Goal: Check status: Check status

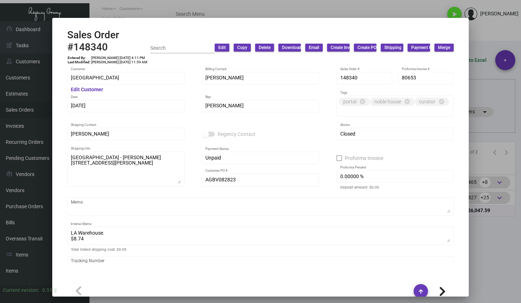
scroll to position [395, 0]
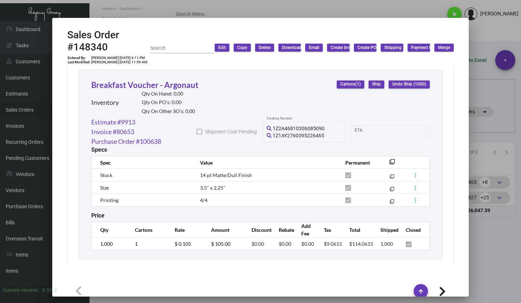
click at [494, 274] on div at bounding box center [260, 151] width 521 height 303
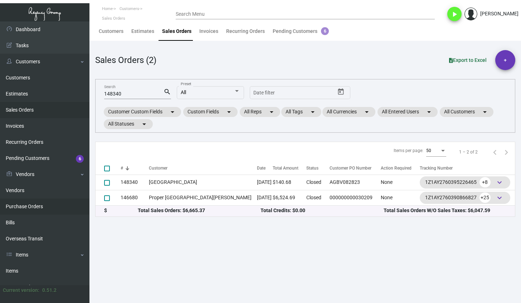
click at [62, 204] on link "Purchase Orders" at bounding box center [44, 207] width 89 height 16
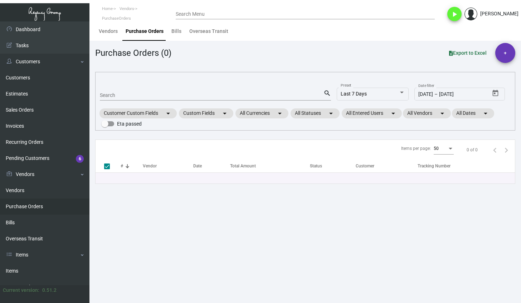
click at [153, 94] on input "Search" at bounding box center [212, 96] width 224 height 6
paste input "106038"
type input "106038"
click at [153, 94] on input "106038" at bounding box center [212, 96] width 224 height 6
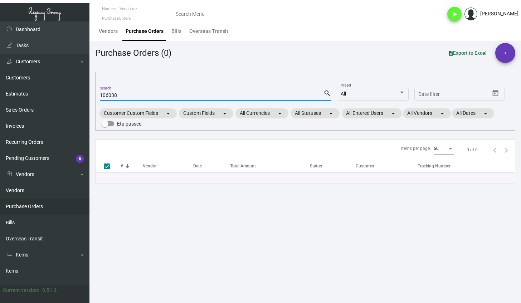
click at [153, 94] on input "106038" at bounding box center [212, 96] width 224 height 6
click at [143, 93] on input "106038" at bounding box center [212, 96] width 224 height 6
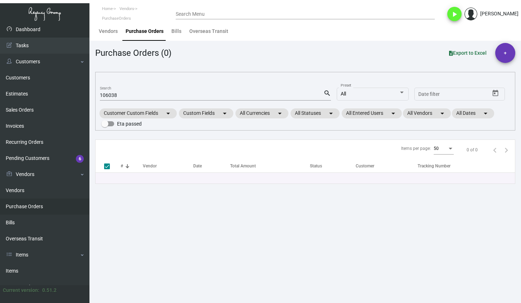
click at [36, 34] on link "Dashboard" at bounding box center [44, 29] width 89 height 16
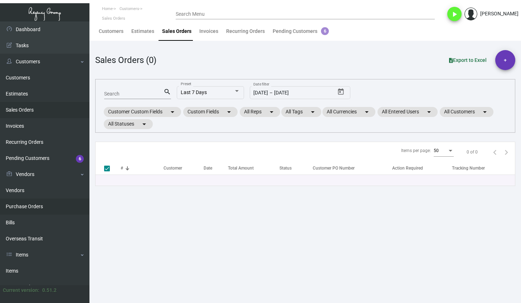
click at [24, 204] on link "Purchase Orders" at bounding box center [44, 207] width 89 height 16
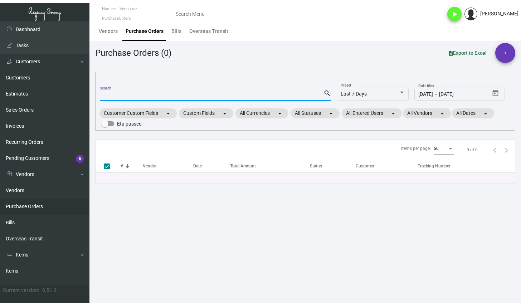
click at [112, 95] on input "Search" at bounding box center [212, 96] width 224 height 6
paste input "106038"
type input "106038"
click at [141, 102] on mat-form-field "106038 Search search" at bounding box center [215, 95] width 231 height 22
click at [136, 96] on input "106038" at bounding box center [212, 96] width 224 height 6
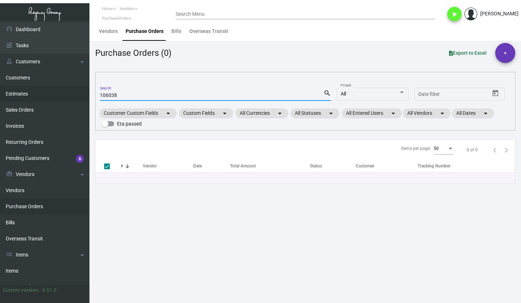
click at [29, 94] on link "Estimates" at bounding box center [44, 94] width 89 height 16
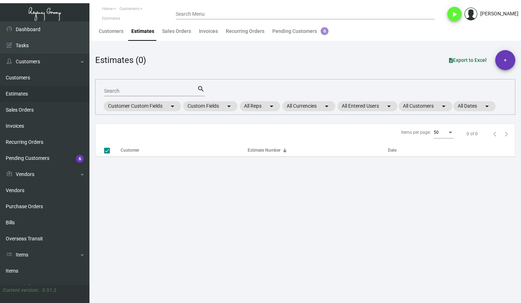
click at [113, 93] on input "Search" at bounding box center [150, 91] width 93 height 6
type input "10958"
click at [127, 92] on input "10958" at bounding box center [150, 91] width 93 height 6
click at [200, 92] on mat-icon "search" at bounding box center [201, 89] width 8 height 9
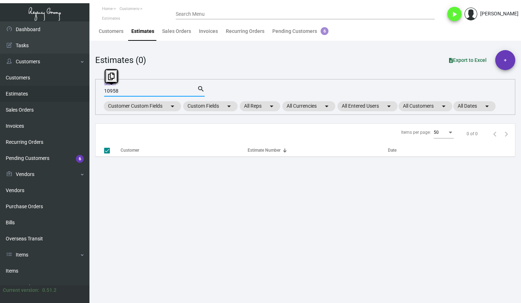
click at [200, 89] on mat-icon "search" at bounding box center [201, 89] width 8 height 9
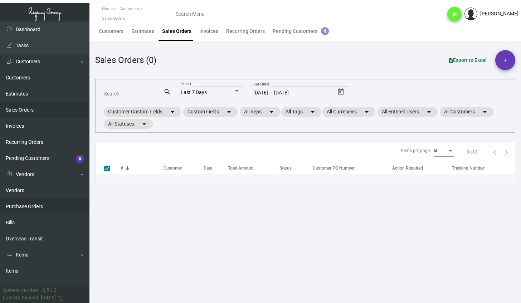
click at [32, 200] on link "Purchase Orders" at bounding box center [44, 207] width 89 height 16
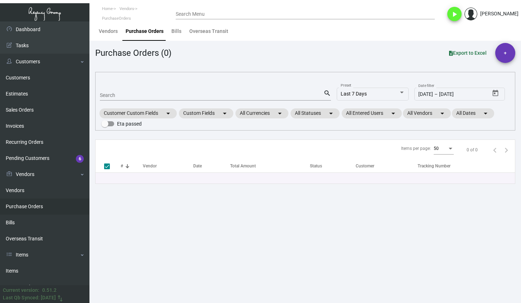
click at [118, 95] on input "Search" at bounding box center [212, 96] width 224 height 6
click at [56, 100] on link "Estimates" at bounding box center [44, 94] width 89 height 16
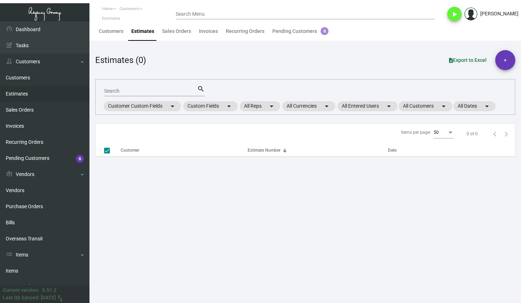
click at [122, 96] on mat-form-field "Search search" at bounding box center [154, 90] width 101 height 22
checkbox input "false"
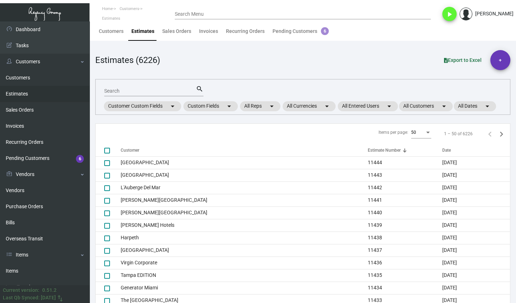
click at [122, 94] on div "Search" at bounding box center [150, 90] width 92 height 11
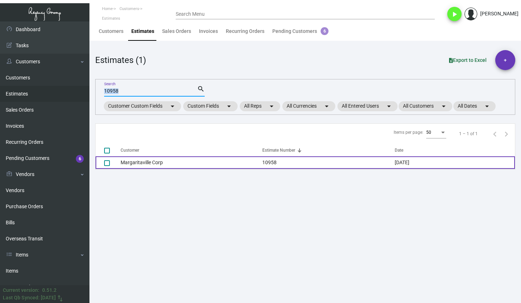
type input "10958"
click at [142, 160] on td "Margaritaville Corp" at bounding box center [192, 162] width 142 height 13
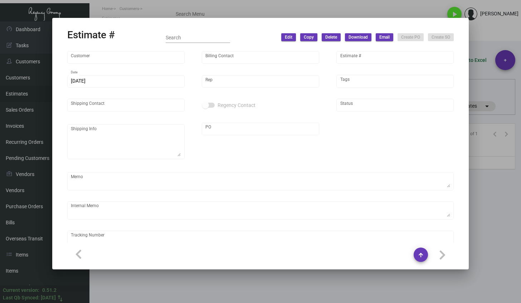
type input "Margaritaville Corp"
type input "Amanda Sykes"
type input "10958"
type input "6/21/2024"
type input "[PERSON_NAME]"
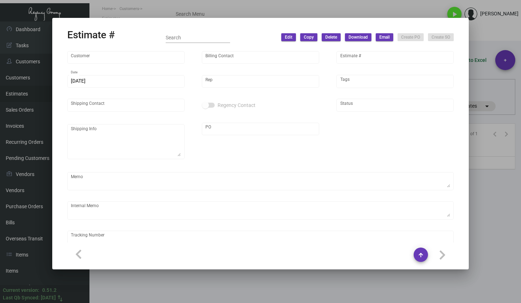
type input "Meaghan Walsh"
type input "United States Dollar $"
type input "$ 0.00"
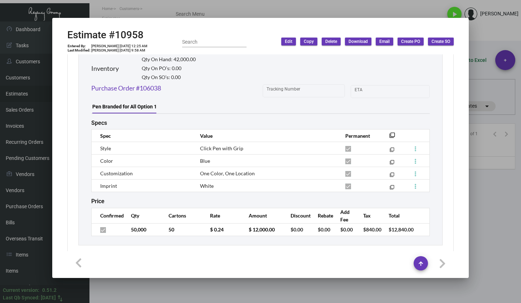
scroll to position [1514, 0]
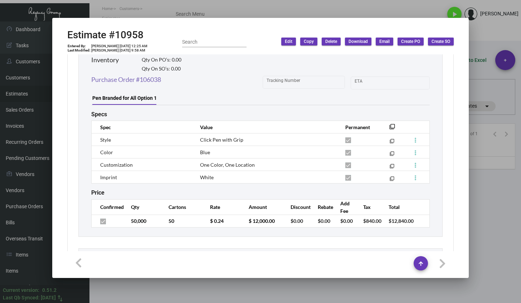
click at [160, 75] on link "Purchase Order #106038" at bounding box center [126, 80] width 70 height 10
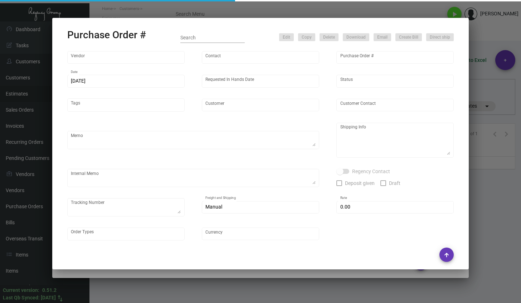
type input "Prostar - Pens"
type input "Elsie Jiang"
type input "106038"
type input "6/21/2024"
type input "7/29/2024"
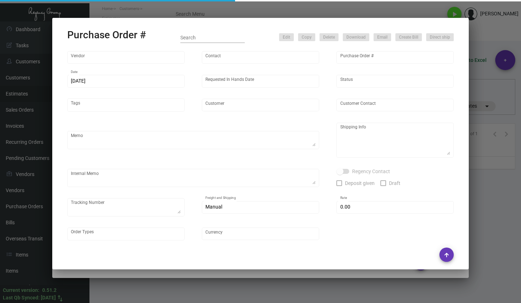
type input "Margaritaville Corp"
type textarea "Please ship by boat to our NJ warehouse."
type textarea "Regency Group NJ - Alex Penate 22 Belgrove Dr. Kearny, NJ, 07032 US"
checkbox input "true"
type input "$ 0.00"
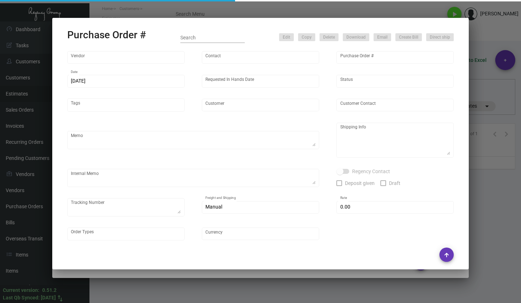
type input "United States Dollar $"
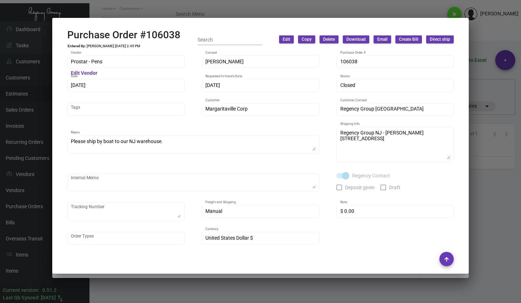
click at [475, 198] on div at bounding box center [260, 151] width 521 height 303
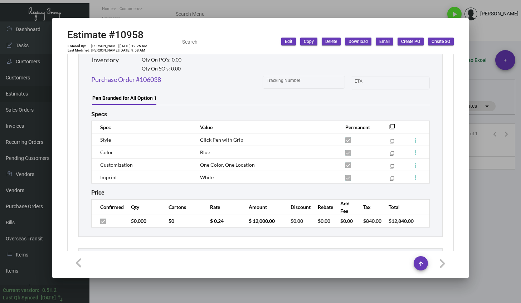
click at [474, 203] on div at bounding box center [260, 151] width 521 height 303
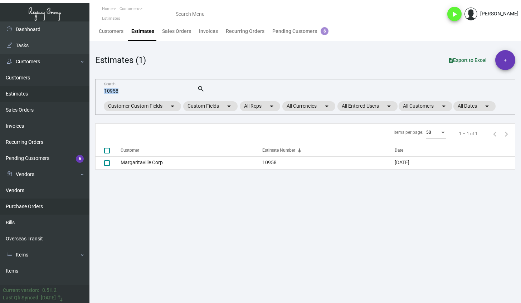
click at [39, 210] on link "Purchase Orders" at bounding box center [44, 207] width 89 height 16
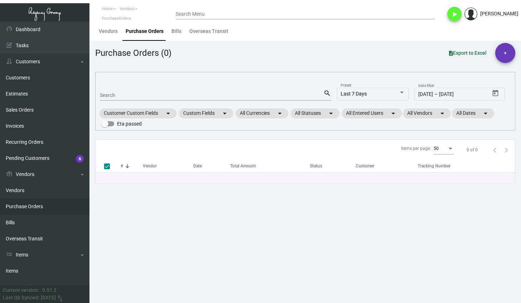
click at [118, 94] on input "Search" at bounding box center [212, 96] width 224 height 6
paste input "107300"
type input "107300"
checkbox input "false"
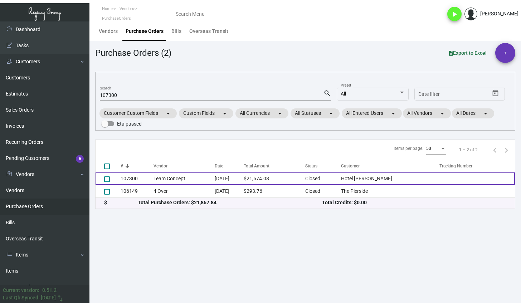
click at [135, 177] on td "107300" at bounding box center [137, 178] width 33 height 13
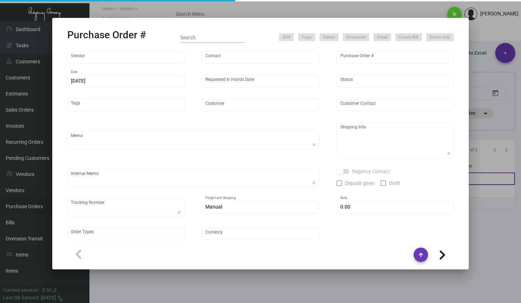
type input "Team Concept"
type input "Branden Harris"
type input "107300"
type input "9/9/2024"
type input "9/25/2024"
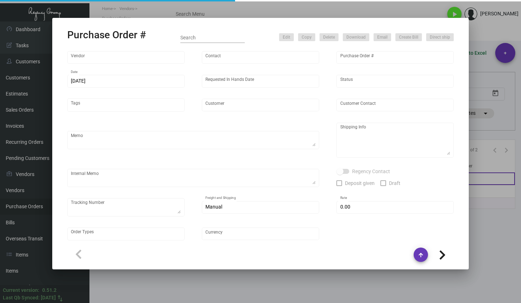
type input "Hotel Van Zandt"
type textarea "PLEASE SEND PDF PROOFS TO OUR ART TEAM ; ART@THEREGENCYGROUP.NET WITH ME IN CC!…"
type textarea "Split Shipping - See below: 10K DIRECT TO HOTEL: Hotel Van Zandt - Connor Liedo…"
type textarea "9.10 - Proofs sent over; APPROVED. // Estimated ship date set for 9/24. 10,000 …"
type input "$ 0.00"
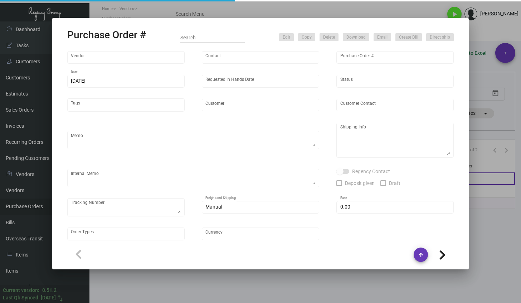
type input "United States Dollar $"
